Goal: Navigation & Orientation: Find specific page/section

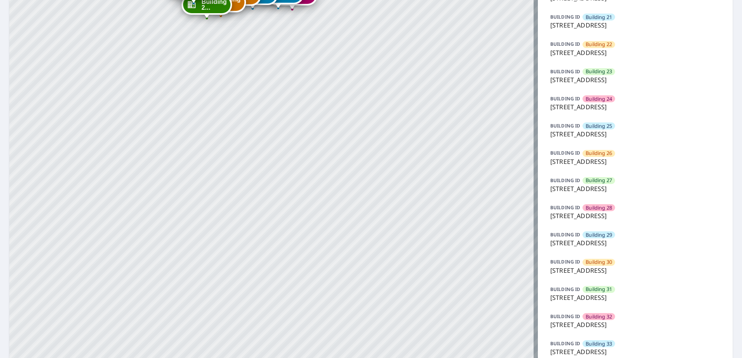
scroll to position [621, 0]
click at [607, 102] on p "[STREET_ADDRESS]" at bounding box center [635, 105] width 170 height 9
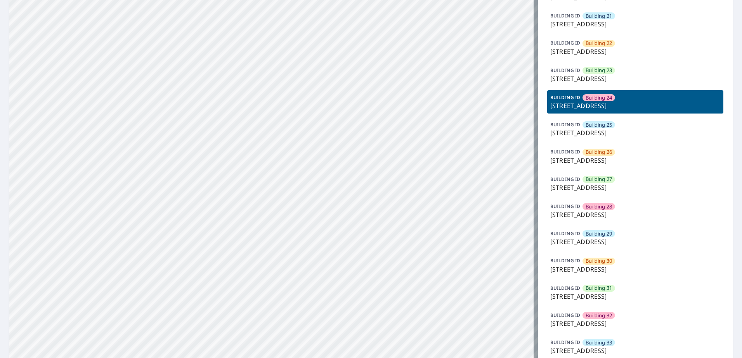
click at [636, 99] on div "BUILDING [GEOGRAPHIC_DATA] [GEOGRAPHIC_DATA][STREET_ADDRESS]" at bounding box center [635, 101] width 176 height 23
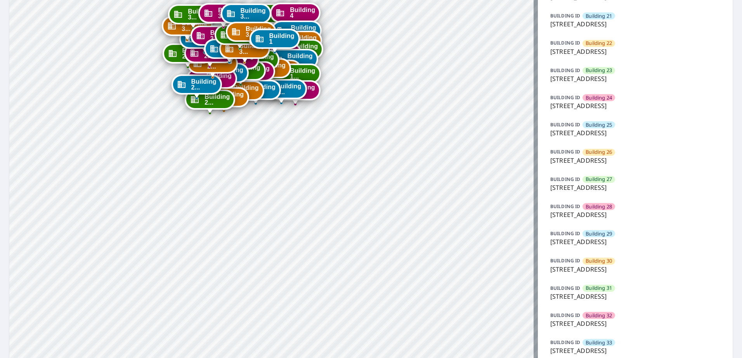
drag, startPoint x: 323, startPoint y: 242, endPoint x: 320, endPoint y: 310, distance: 68.3
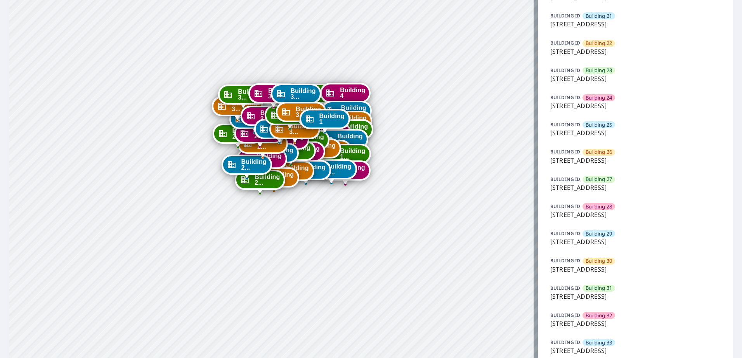
drag, startPoint x: 260, startPoint y: 128, endPoint x: 307, endPoint y: 202, distance: 87.5
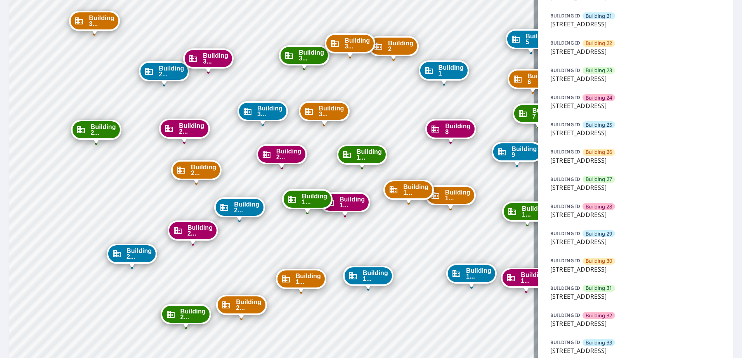
click at [613, 100] on div "BUILDING [GEOGRAPHIC_DATA] [GEOGRAPHIC_DATA][STREET_ADDRESS]" at bounding box center [635, 101] width 176 height 23
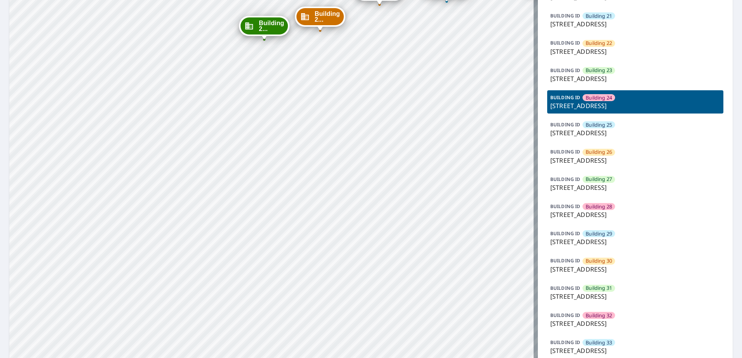
click at [603, 97] on span "Building 24" at bounding box center [598, 97] width 26 height 7
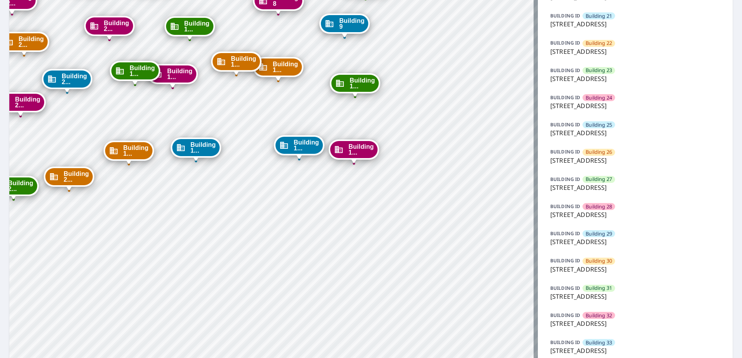
click at [598, 97] on span "Building 24" at bounding box center [598, 97] width 26 height 7
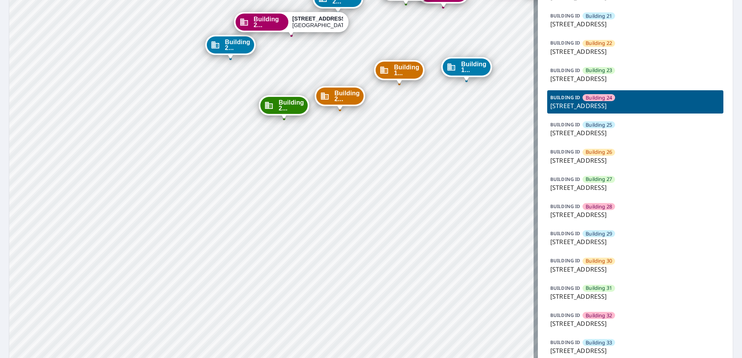
drag, startPoint x: 357, startPoint y: 160, endPoint x: 359, endPoint y: 165, distance: 5.0
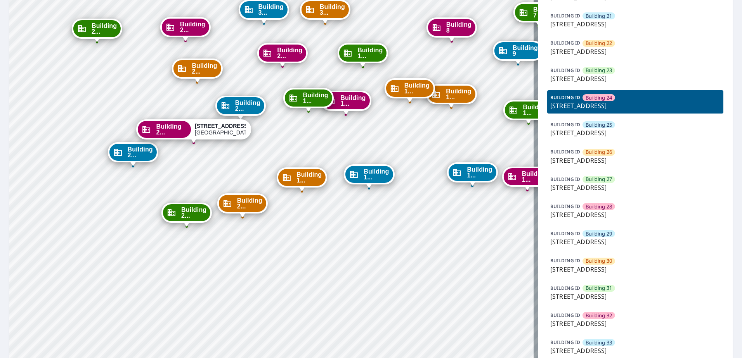
drag, startPoint x: 369, startPoint y: 81, endPoint x: 368, endPoint y: 156, distance: 74.1
